Goal: Entertainment & Leisure: Consume media (video, audio)

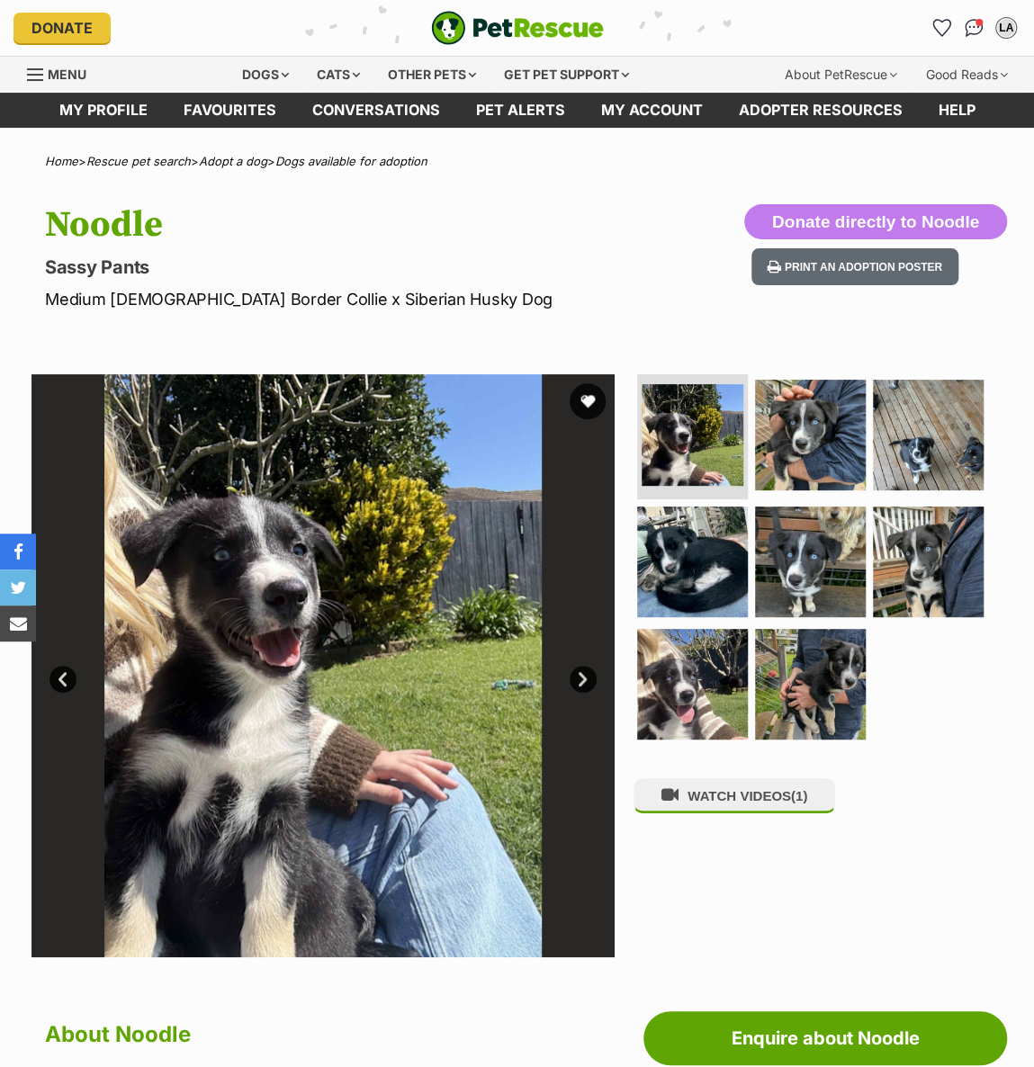
click at [579, 675] on link "Next" at bounding box center [583, 679] width 27 height 27
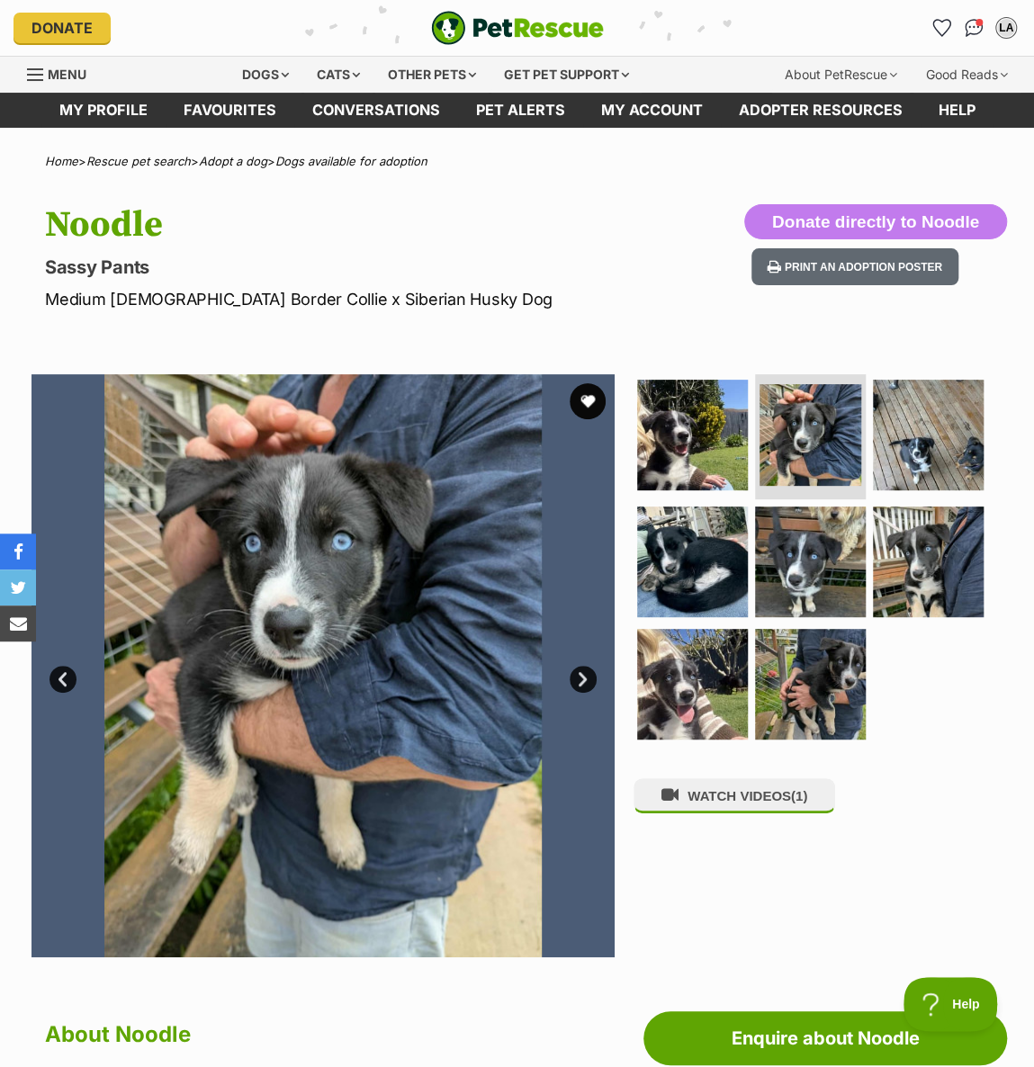
click at [579, 675] on link "Next" at bounding box center [583, 679] width 27 height 27
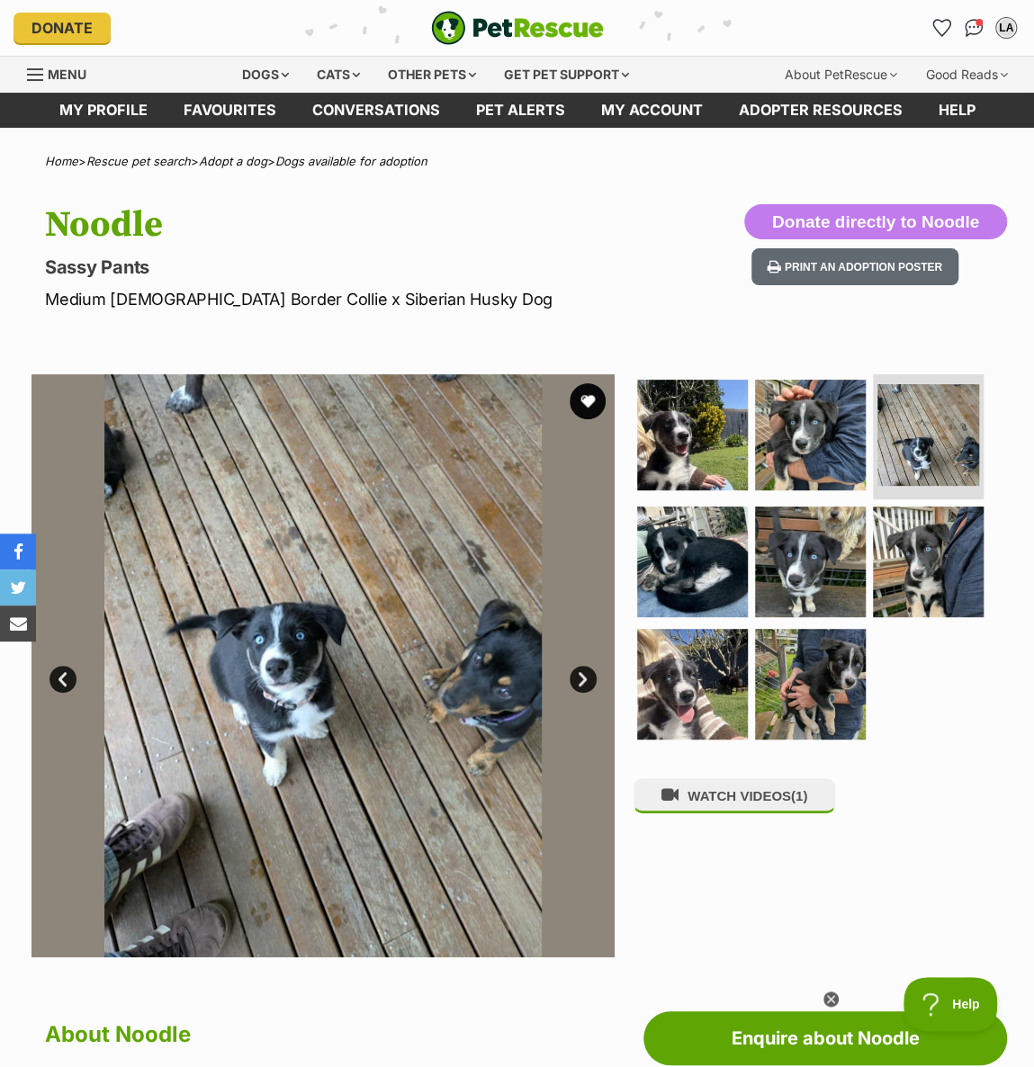
click at [578, 676] on link "Next" at bounding box center [583, 679] width 27 height 27
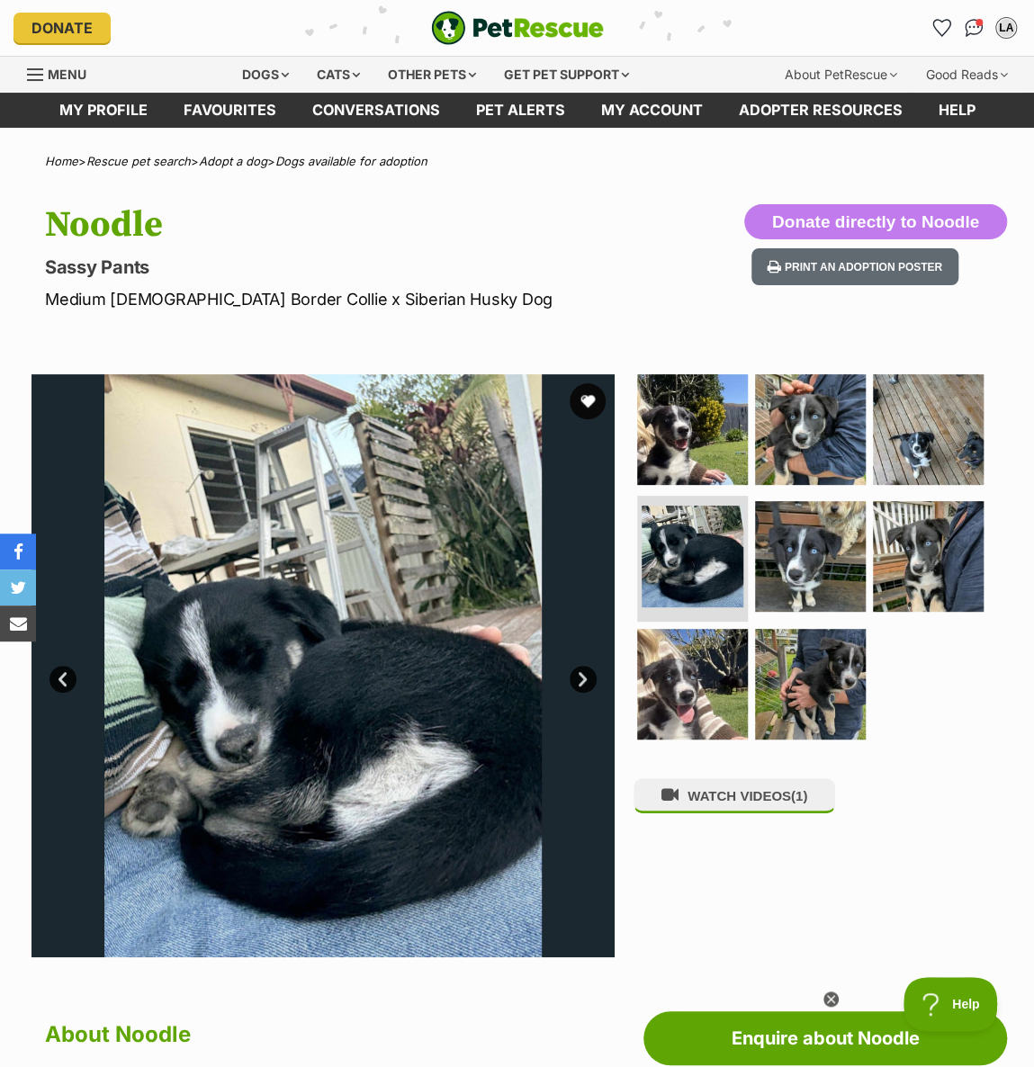
click at [580, 678] on link "Next" at bounding box center [583, 679] width 27 height 27
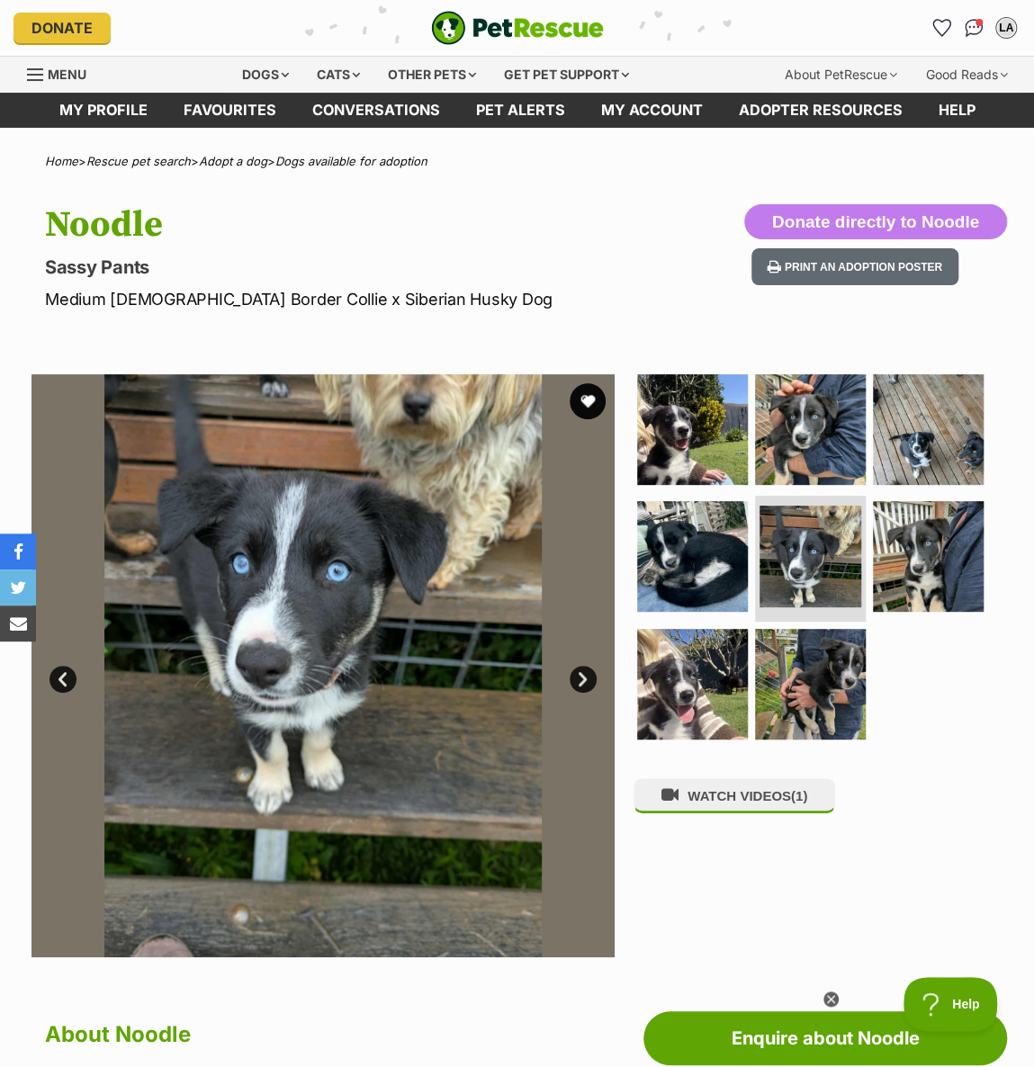
click at [580, 678] on link "Next" at bounding box center [583, 679] width 27 height 27
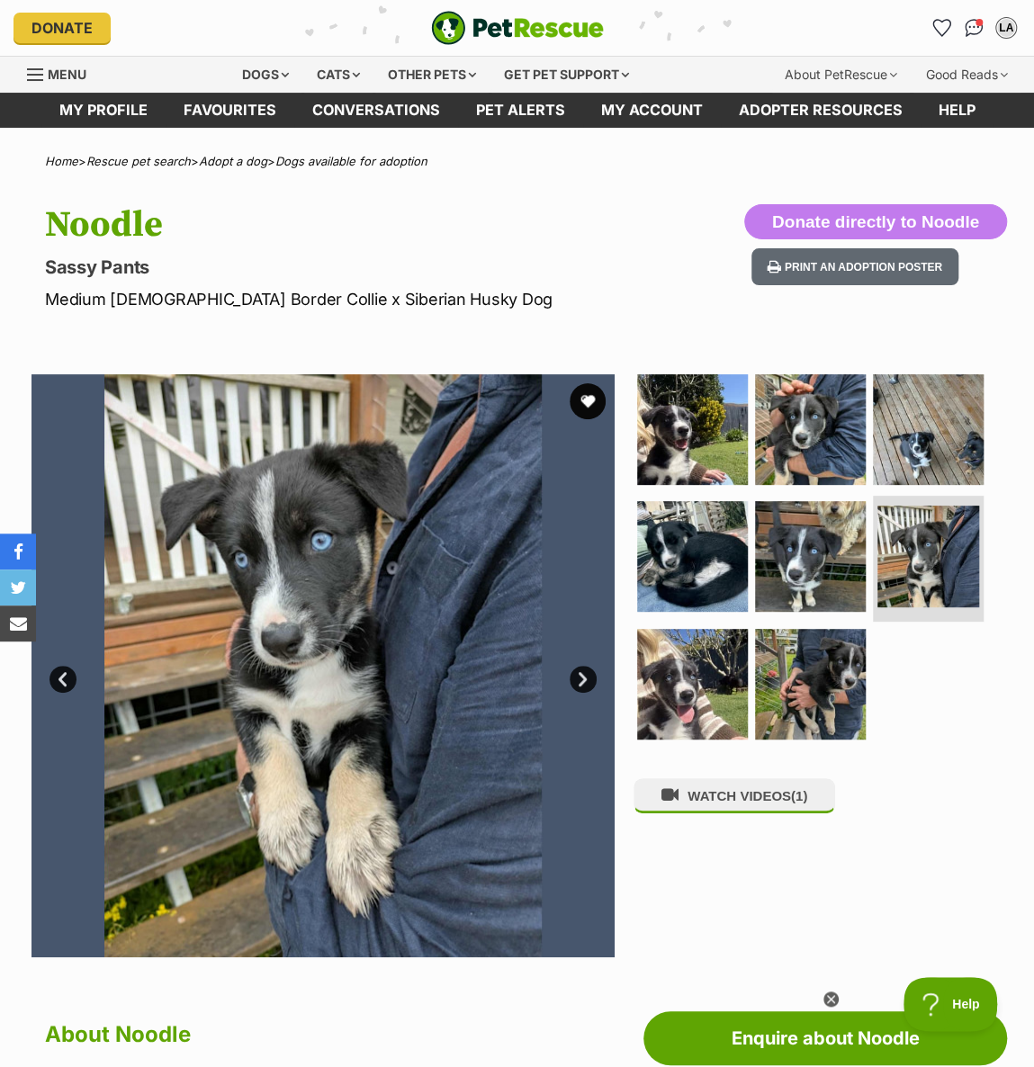
click at [580, 678] on link "Next" at bounding box center [583, 679] width 27 height 27
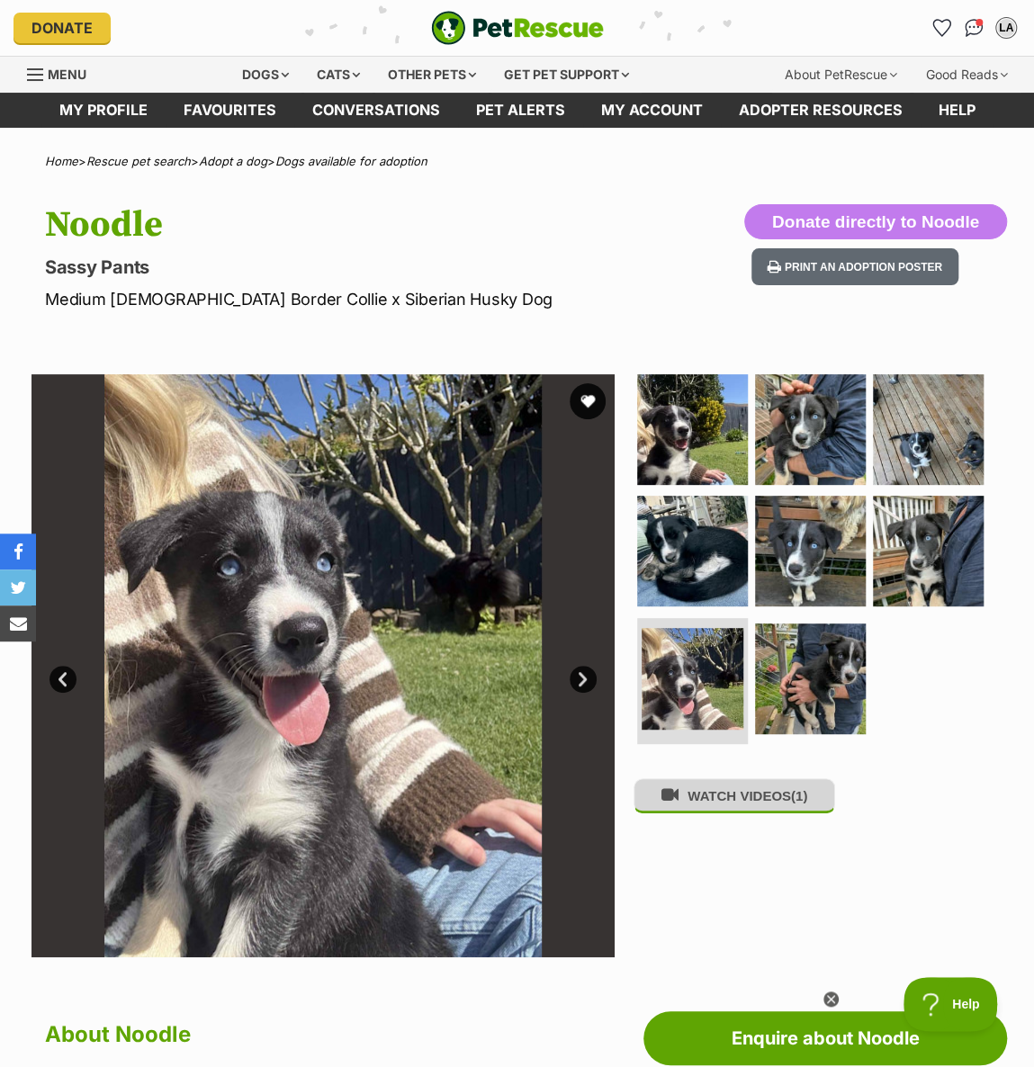
click at [711, 798] on button "WATCH VIDEOS (1)" at bounding box center [734, 795] width 202 height 35
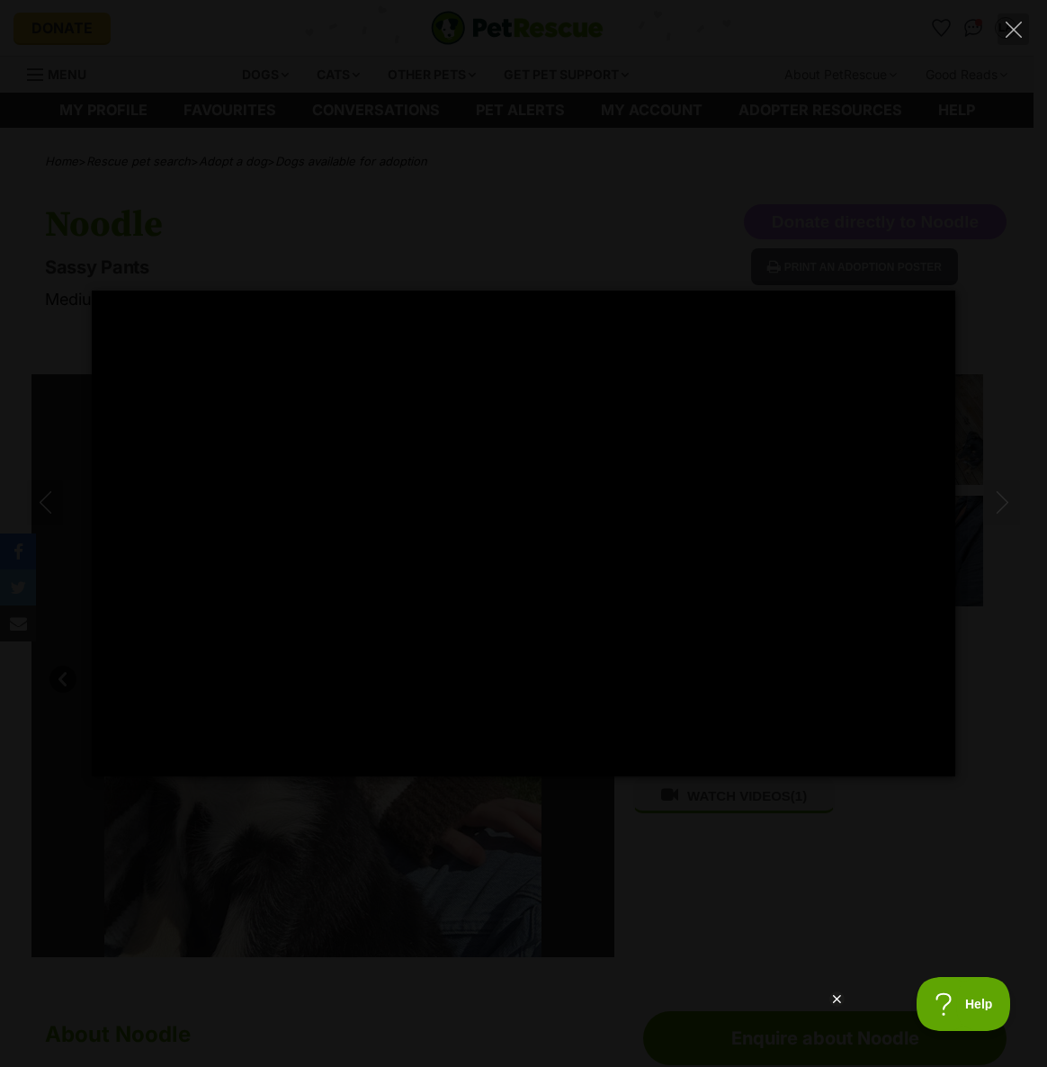
type input "100"
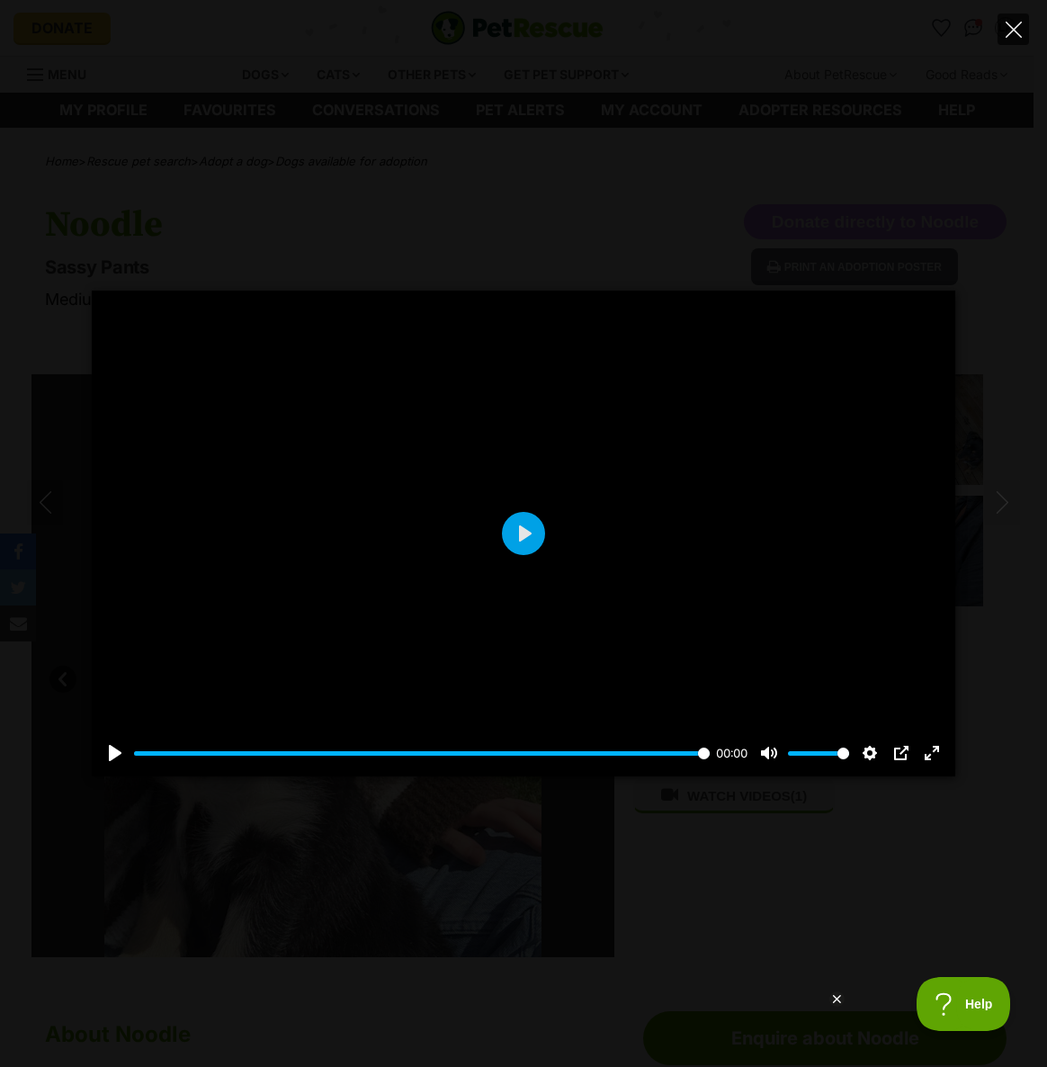
click at [1006, 31] on icon "Close" at bounding box center [1014, 30] width 16 height 16
